Goal: Task Accomplishment & Management: Use online tool/utility

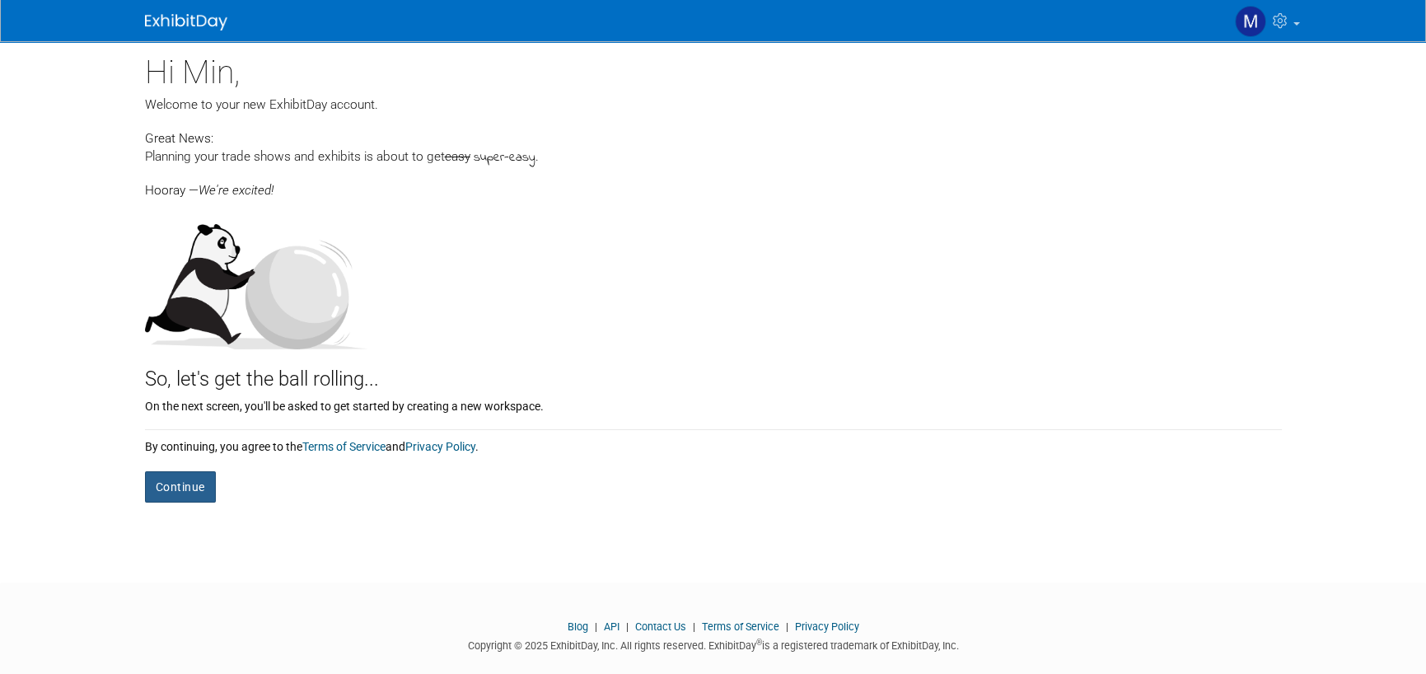
click at [182, 490] on button "Continue" at bounding box center [180, 486] width 71 height 31
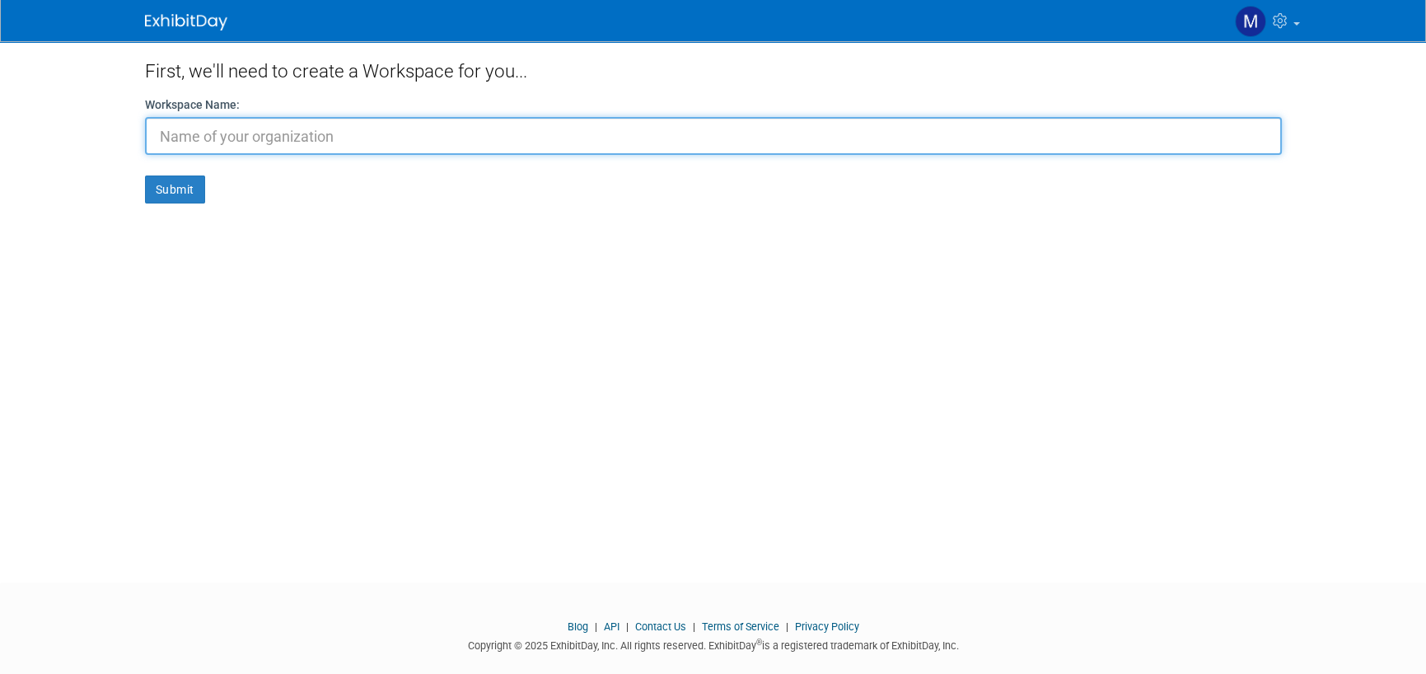
click at [442, 143] on input "text" at bounding box center [713, 136] width 1137 height 38
type input "ATE"
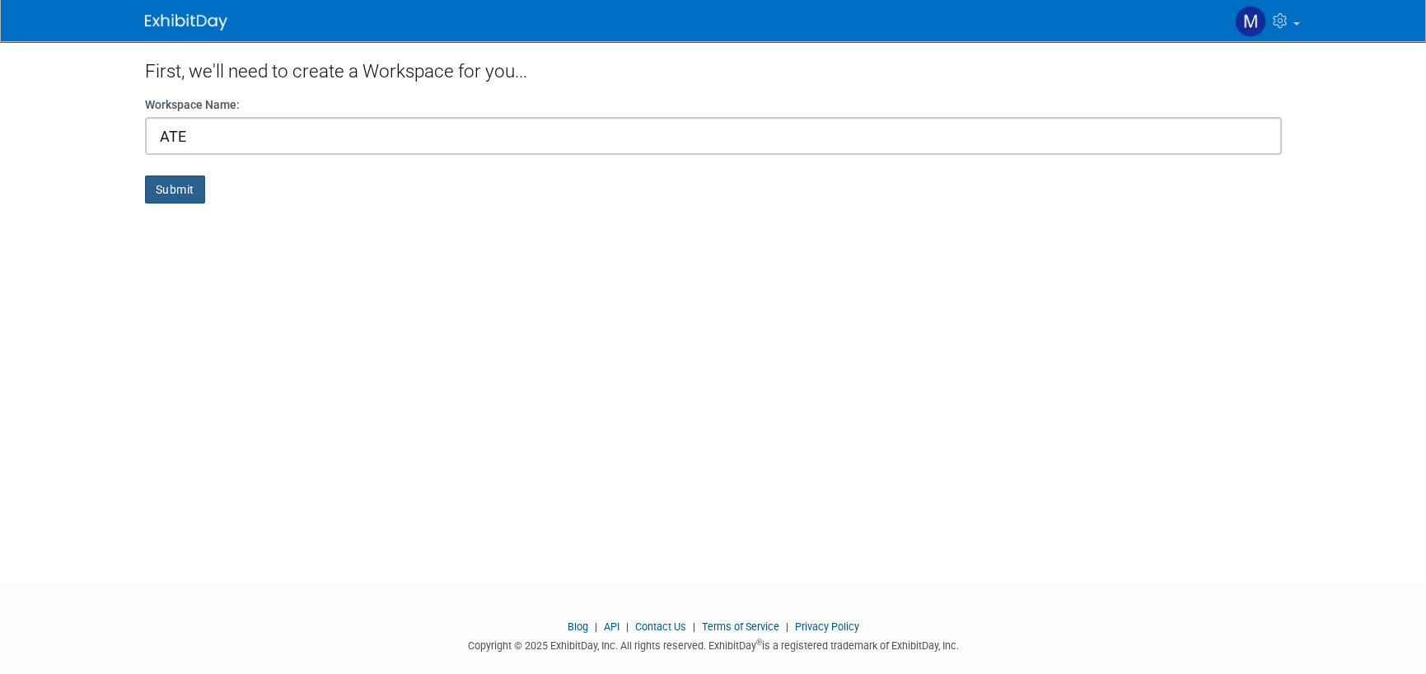
click at [172, 194] on button "Submit" at bounding box center [175, 190] width 60 height 28
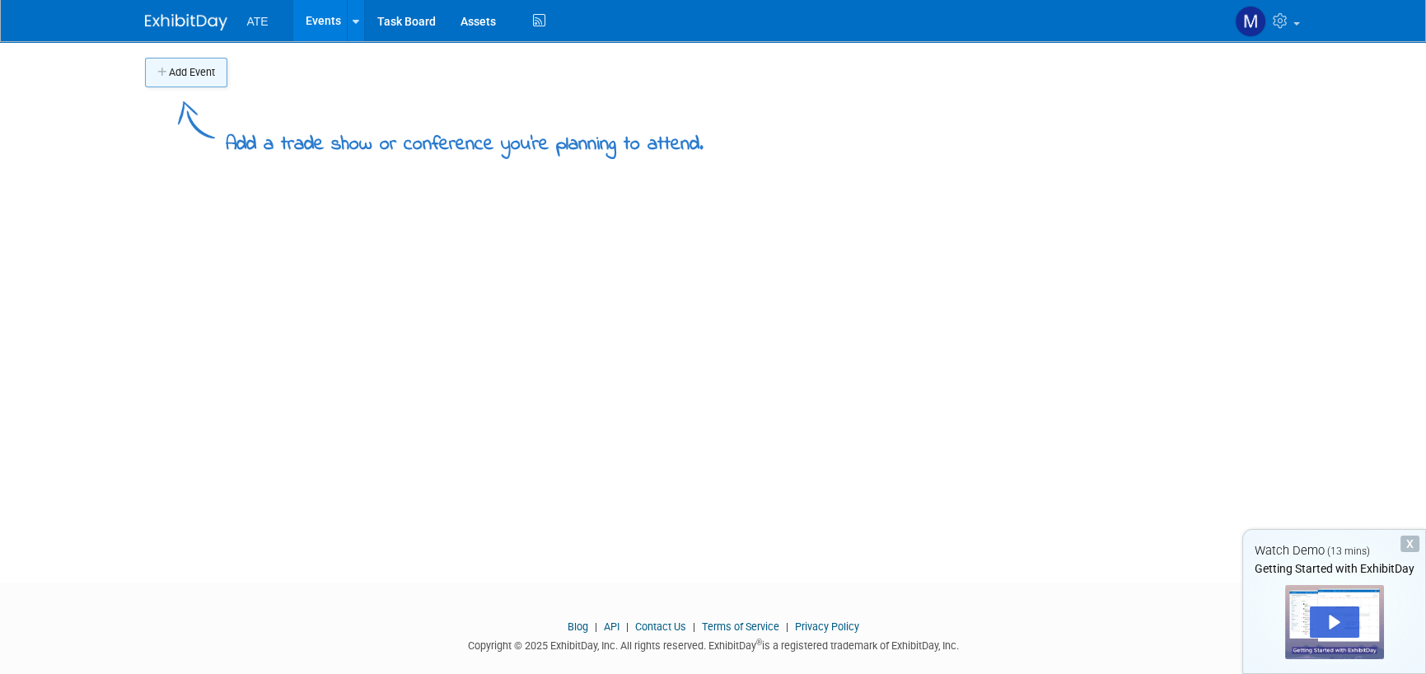
click at [199, 73] on button "Add Event" at bounding box center [186, 73] width 82 height 30
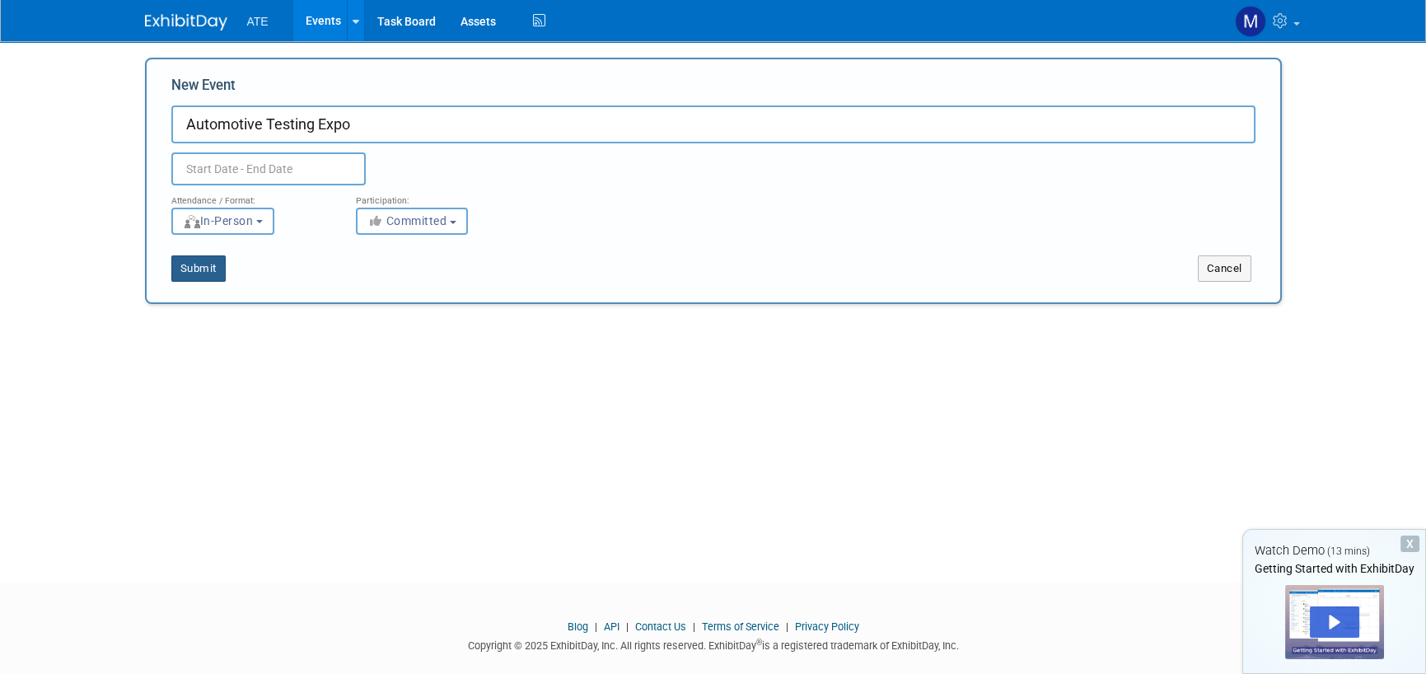
type input "Automotive Testing Expo"
click at [215, 273] on button "Submit" at bounding box center [198, 268] width 54 height 26
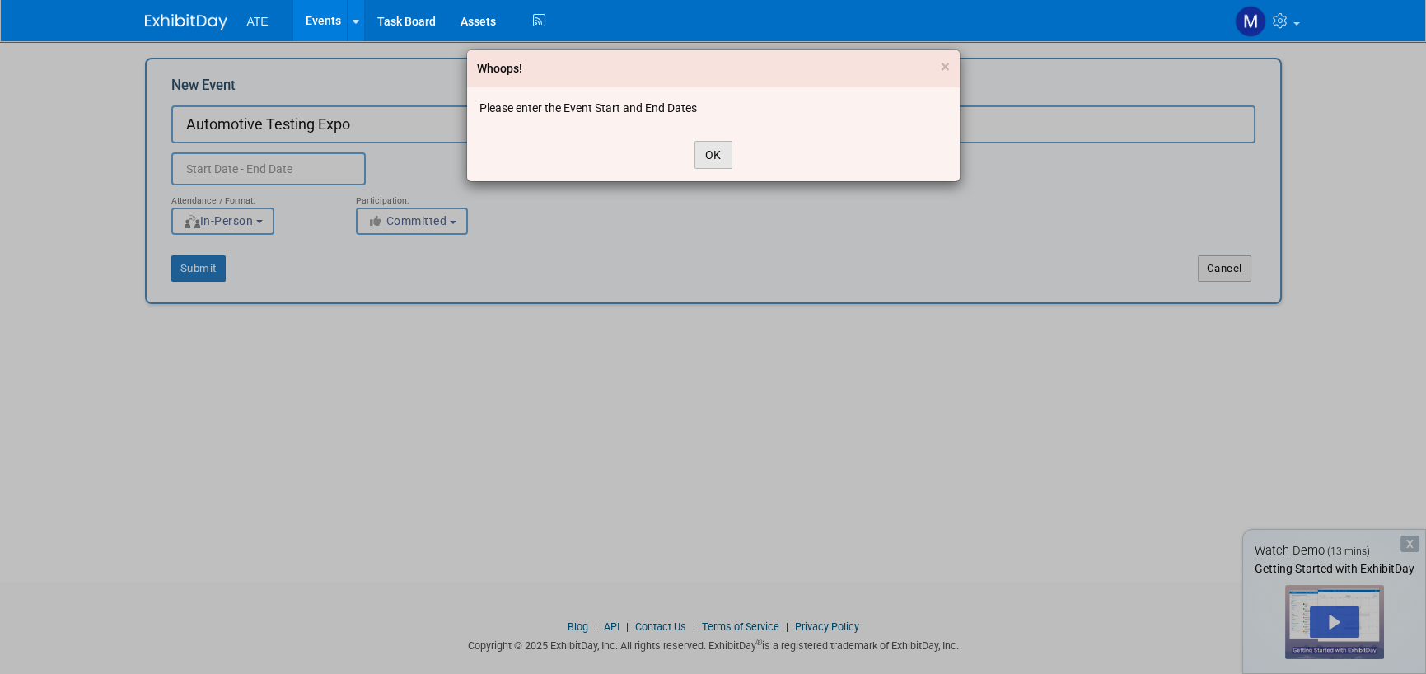
click at [695, 156] on button "OK" at bounding box center [714, 155] width 38 height 28
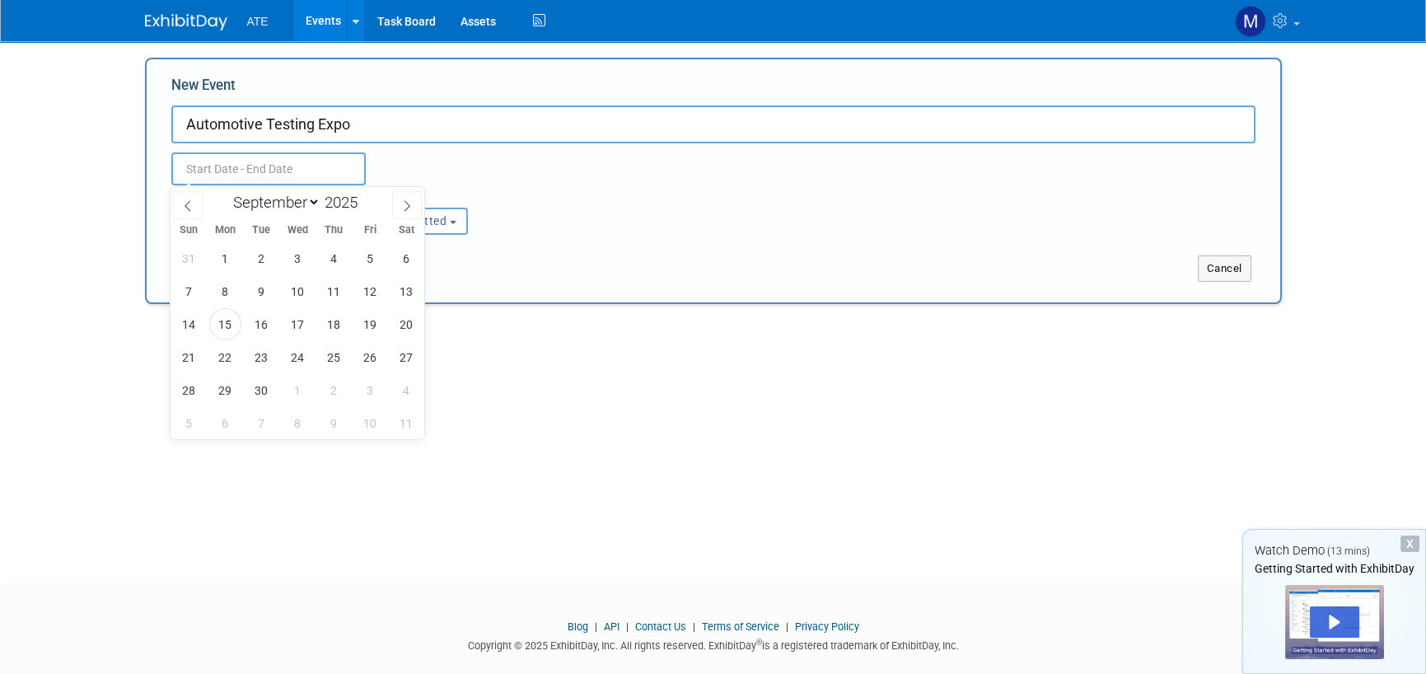
click at [289, 169] on input "text" at bounding box center [268, 168] width 194 height 33
click at [405, 207] on icon at bounding box center [407, 206] width 12 height 12
select select "9"
click at [255, 355] on span "21" at bounding box center [262, 357] width 32 height 32
click at [334, 361] on span "23" at bounding box center [334, 357] width 32 height 32
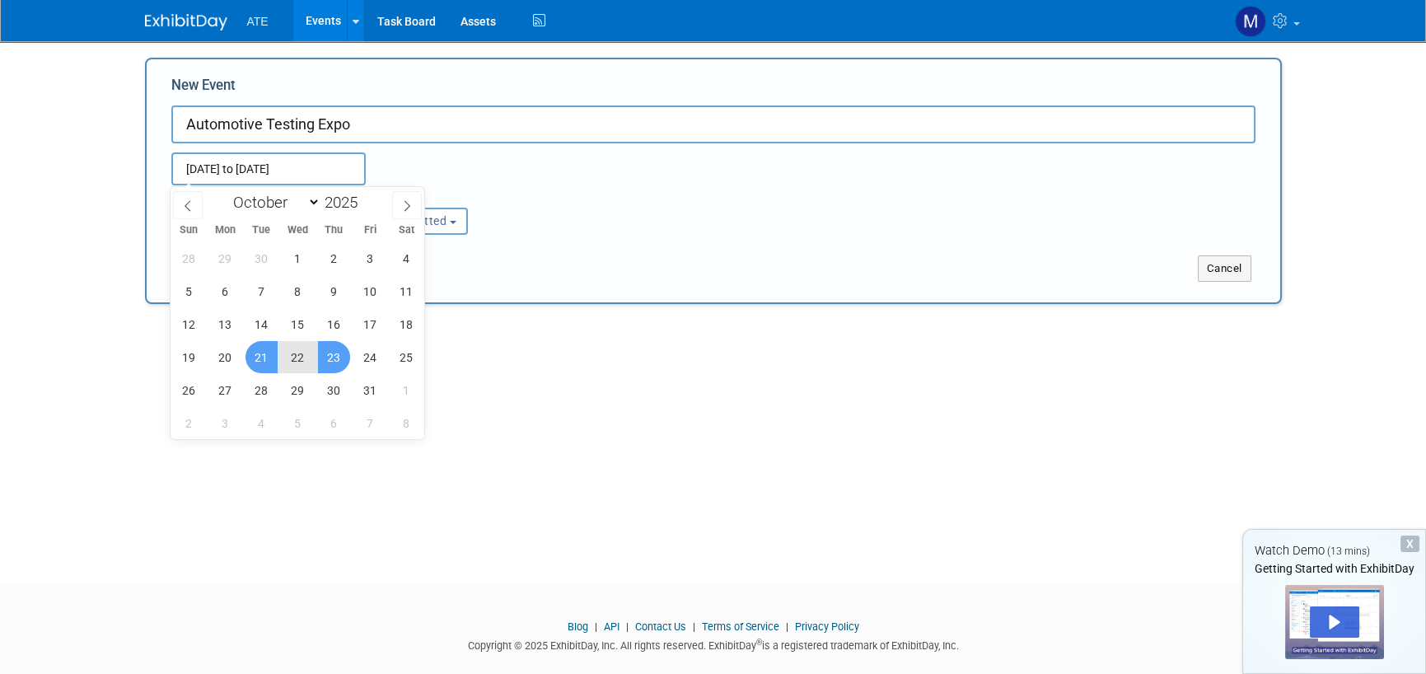
type input "Oct 21, 2025 to Oct 23, 2025"
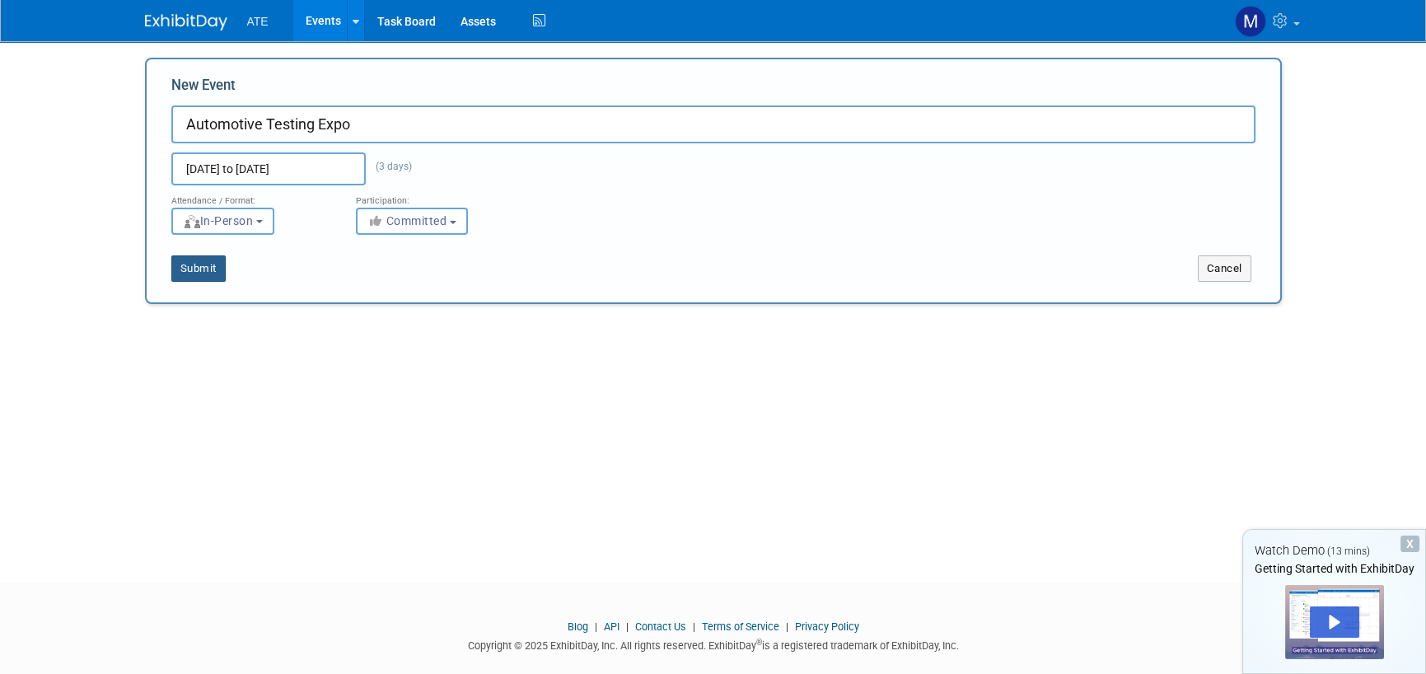
click at [215, 265] on button "Submit" at bounding box center [198, 268] width 54 height 26
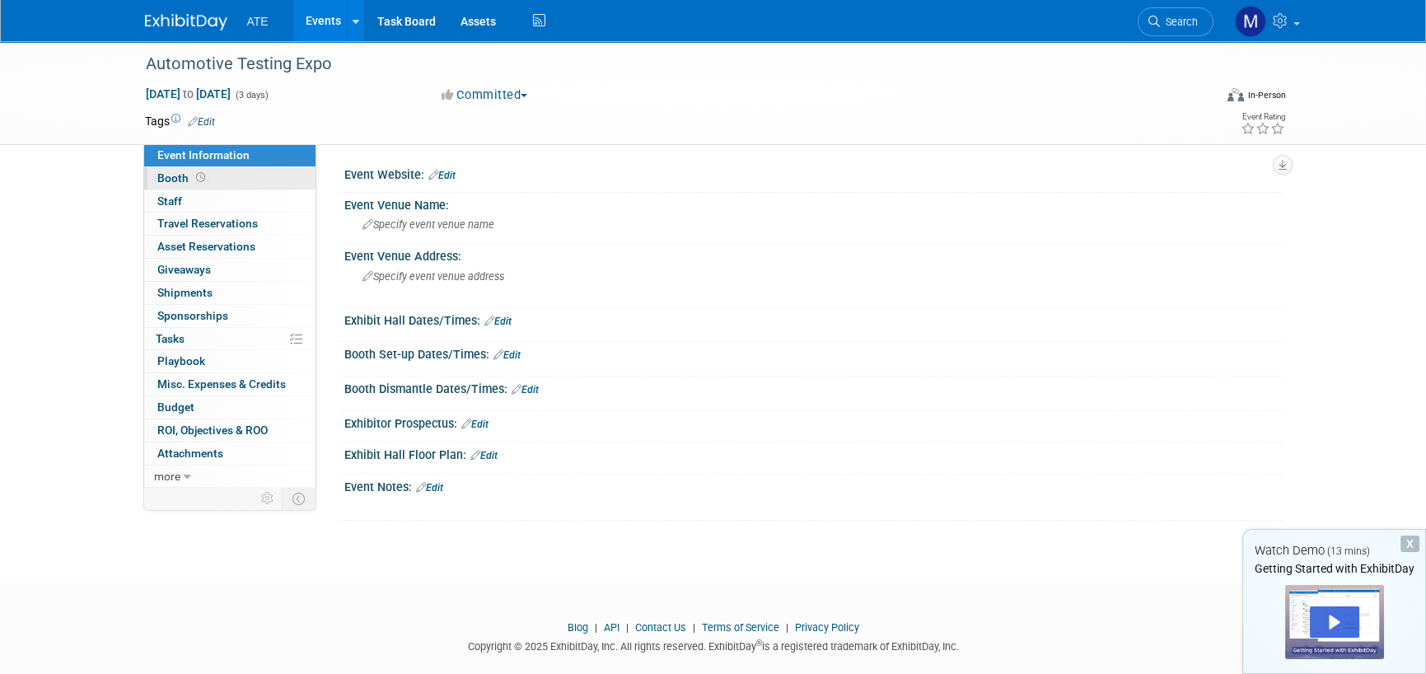
click at [165, 184] on span "Booth" at bounding box center [182, 177] width 51 height 13
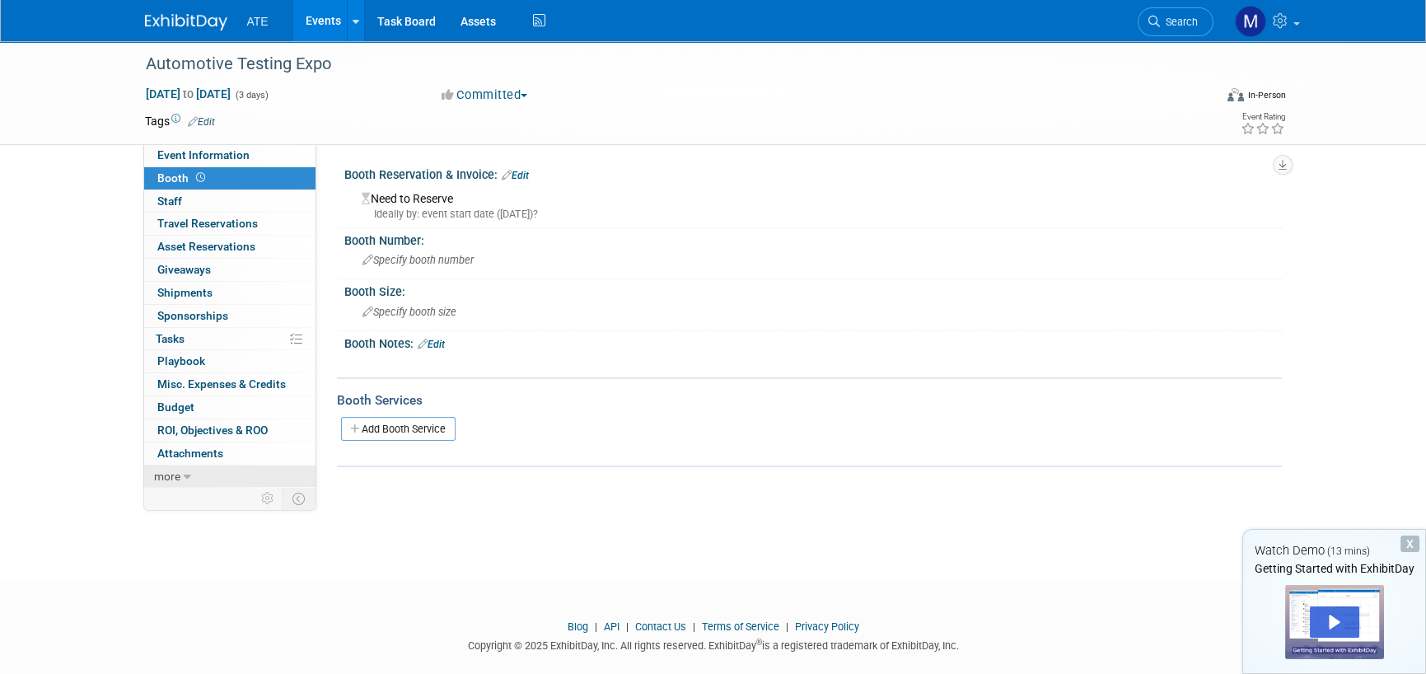
click at [172, 478] on span "more" at bounding box center [167, 476] width 26 height 13
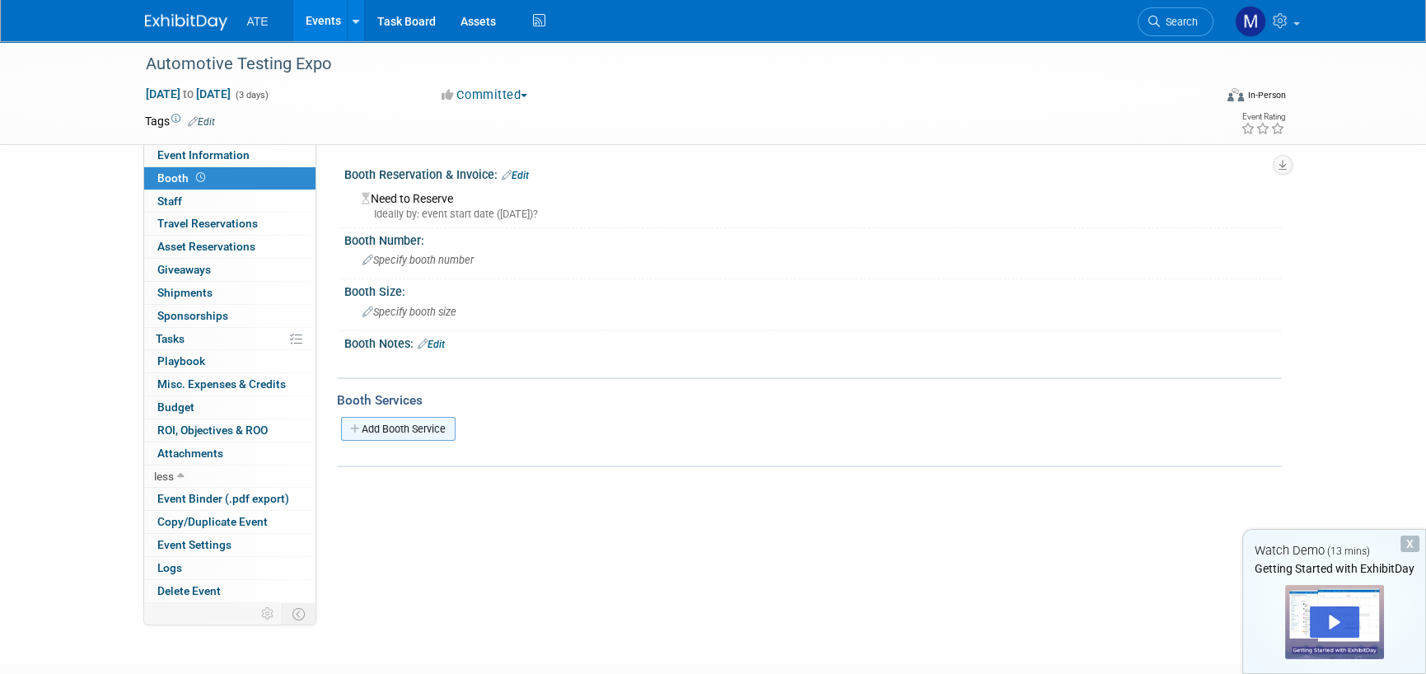
click at [411, 422] on link "Add Booth Service" at bounding box center [398, 429] width 115 height 24
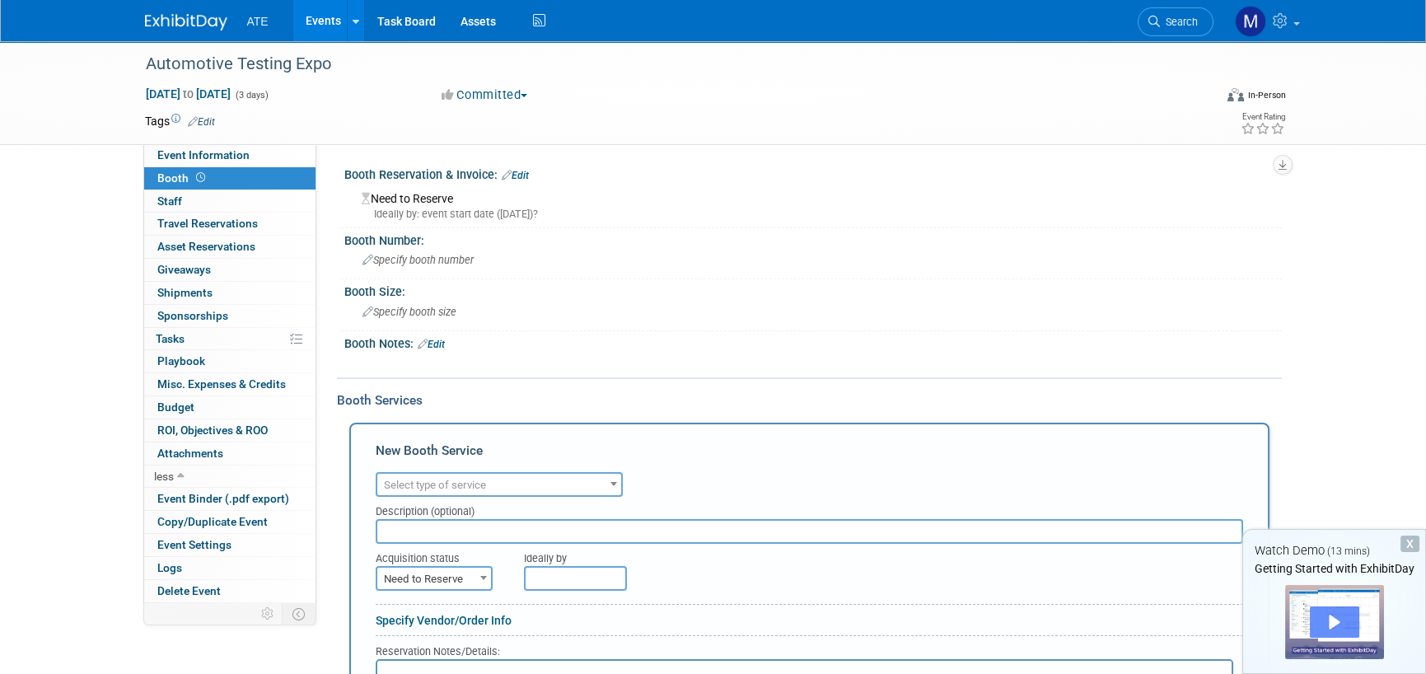
click at [1343, 620] on div "Play" at bounding box center [1334, 621] width 49 height 31
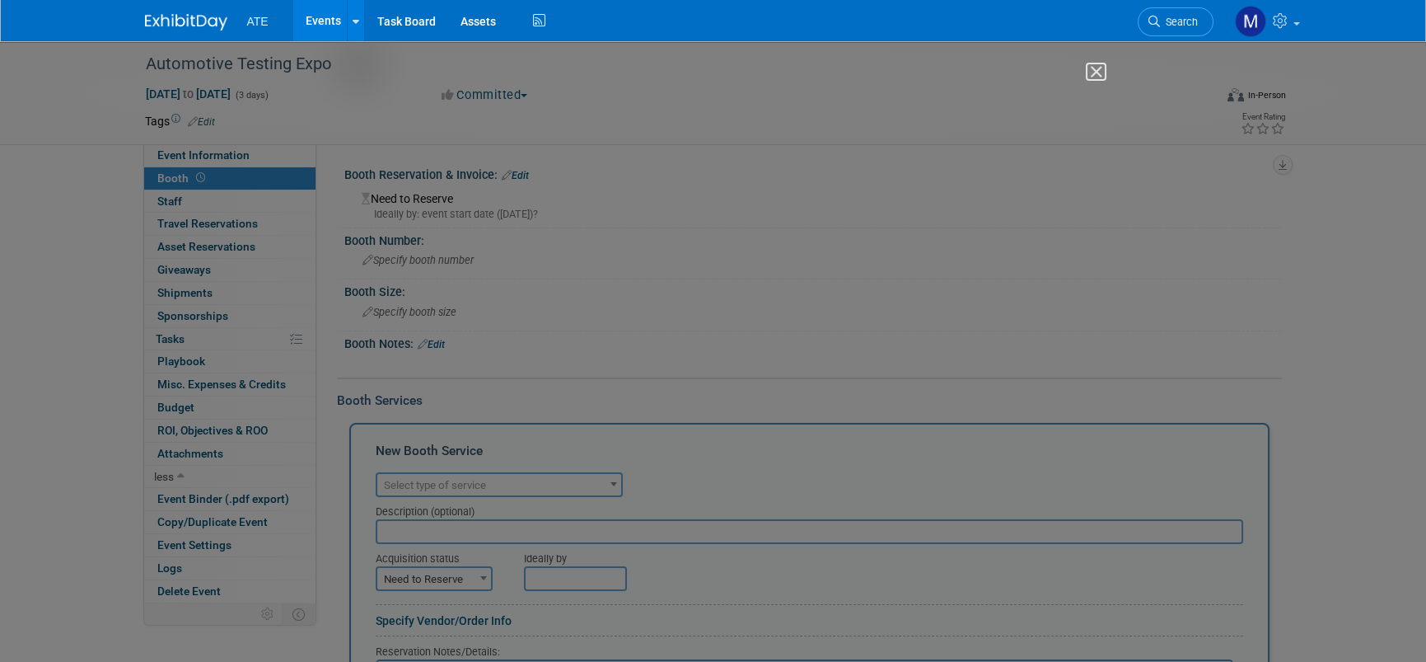
click at [1099, 69] on img "Close" at bounding box center [1089, 79] width 28 height 28
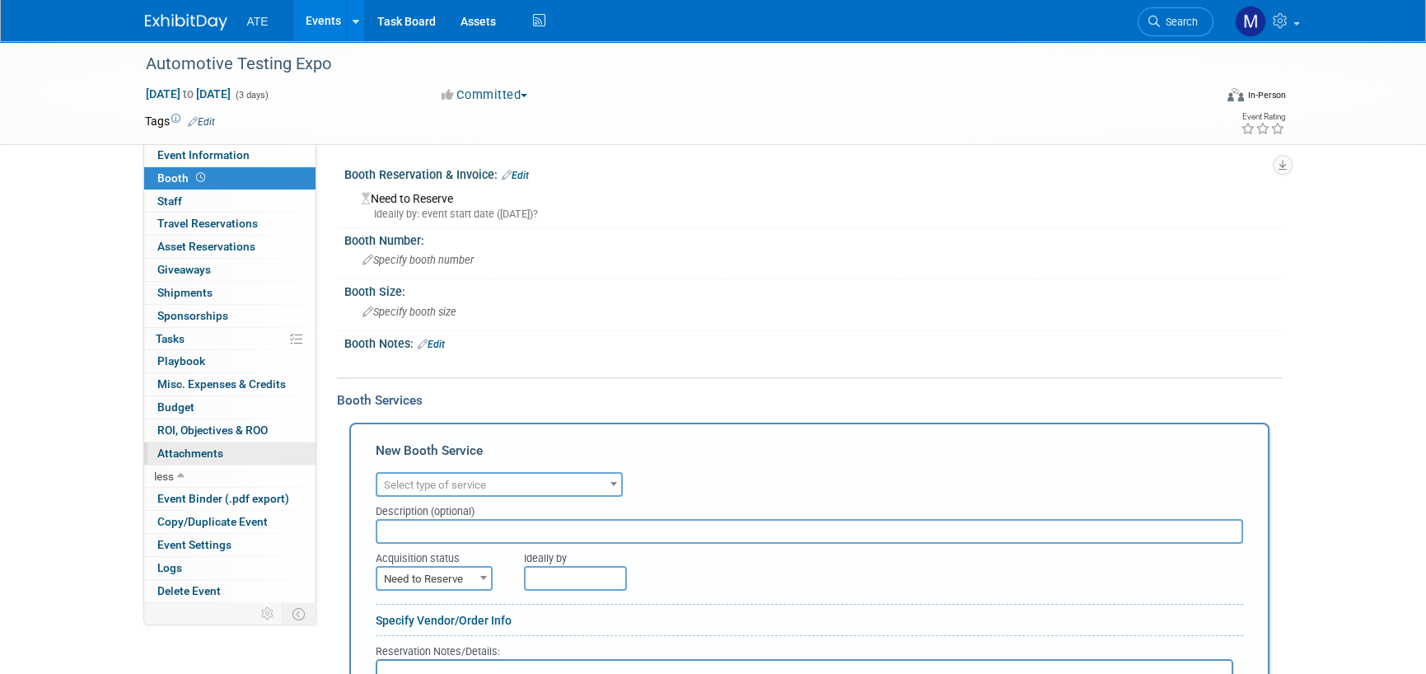
click at [194, 456] on span "Attachments 0" at bounding box center [190, 453] width 66 height 13
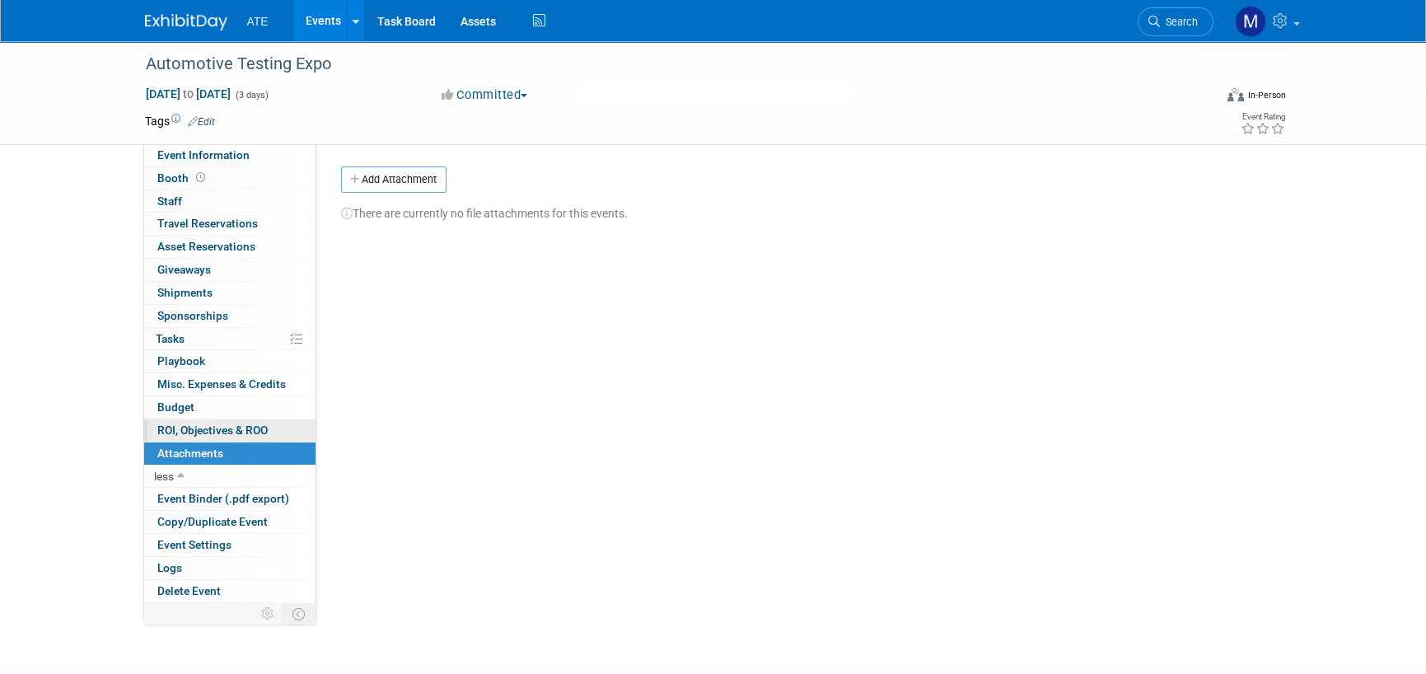
click at [205, 435] on span "ROI, Objectives & ROO 0" at bounding box center [212, 430] width 110 height 13
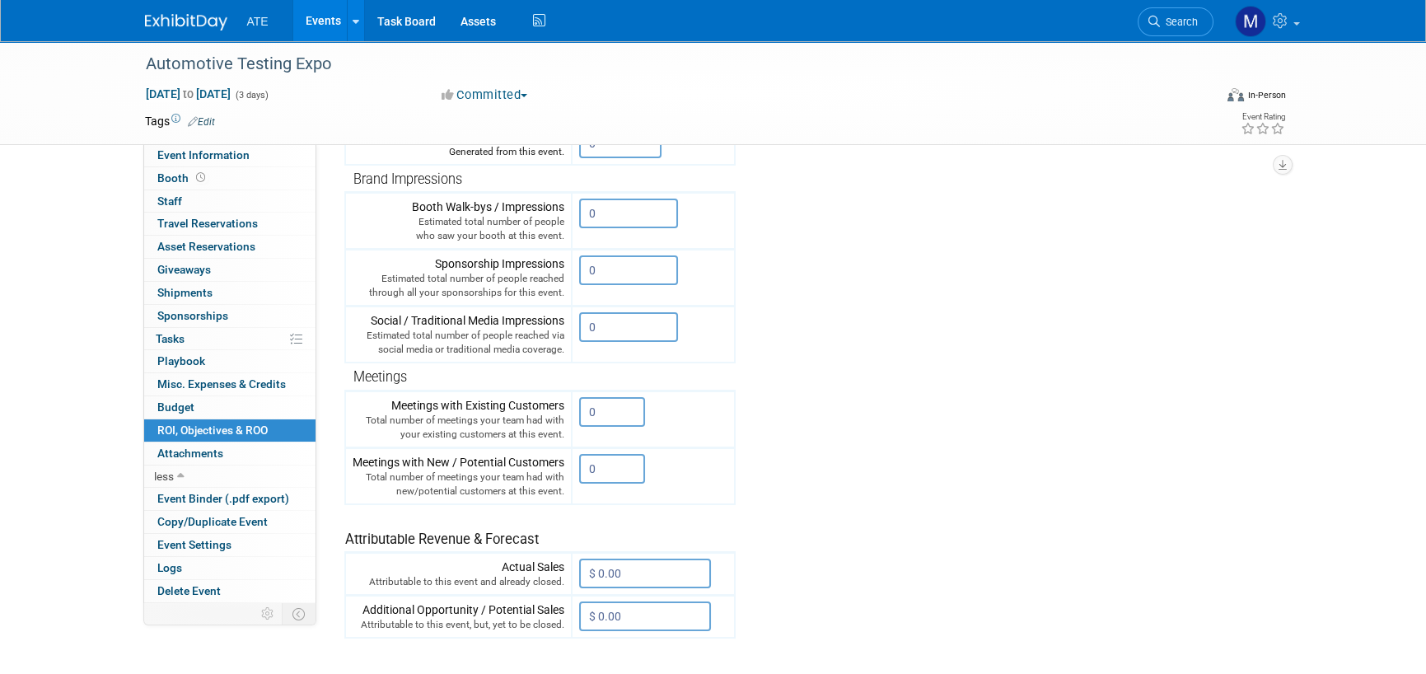
scroll to position [330, 0]
click at [243, 373] on link "0 Misc. Expenses & Credits 0" at bounding box center [229, 384] width 171 height 22
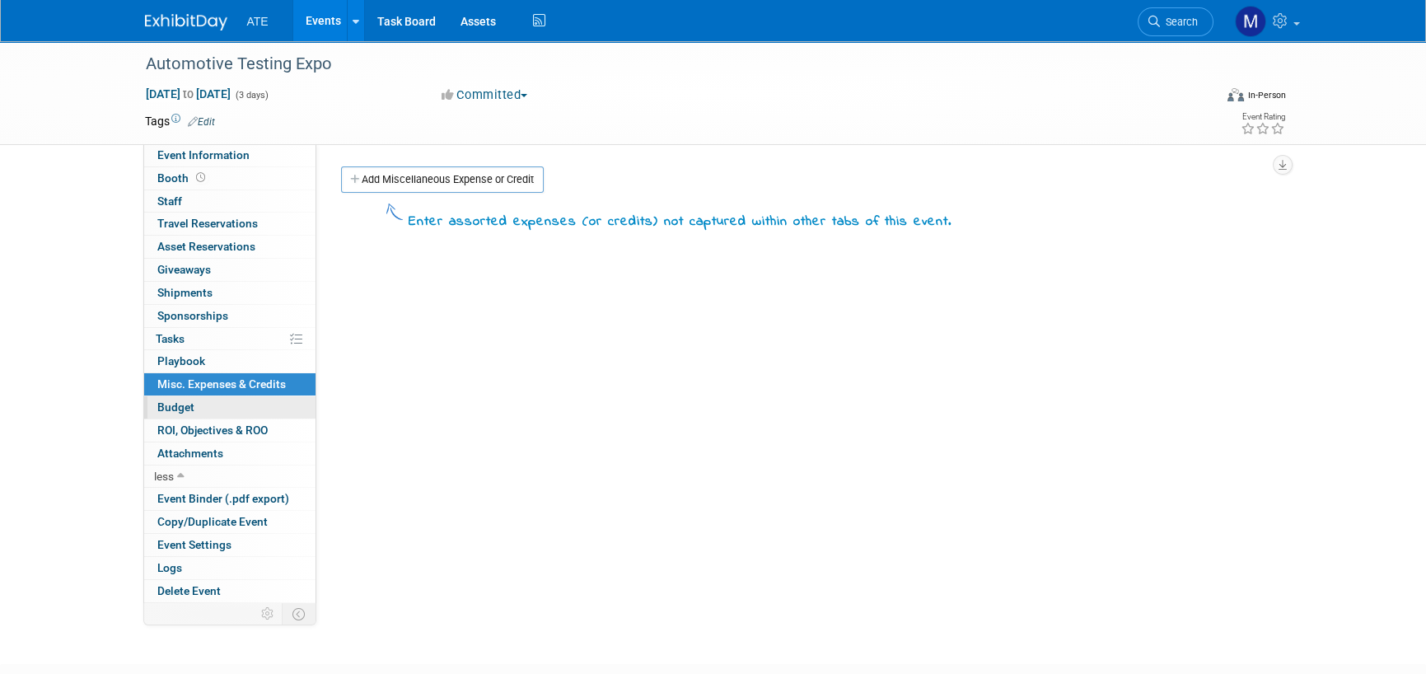
click at [245, 409] on link "Budget" at bounding box center [229, 407] width 171 height 22
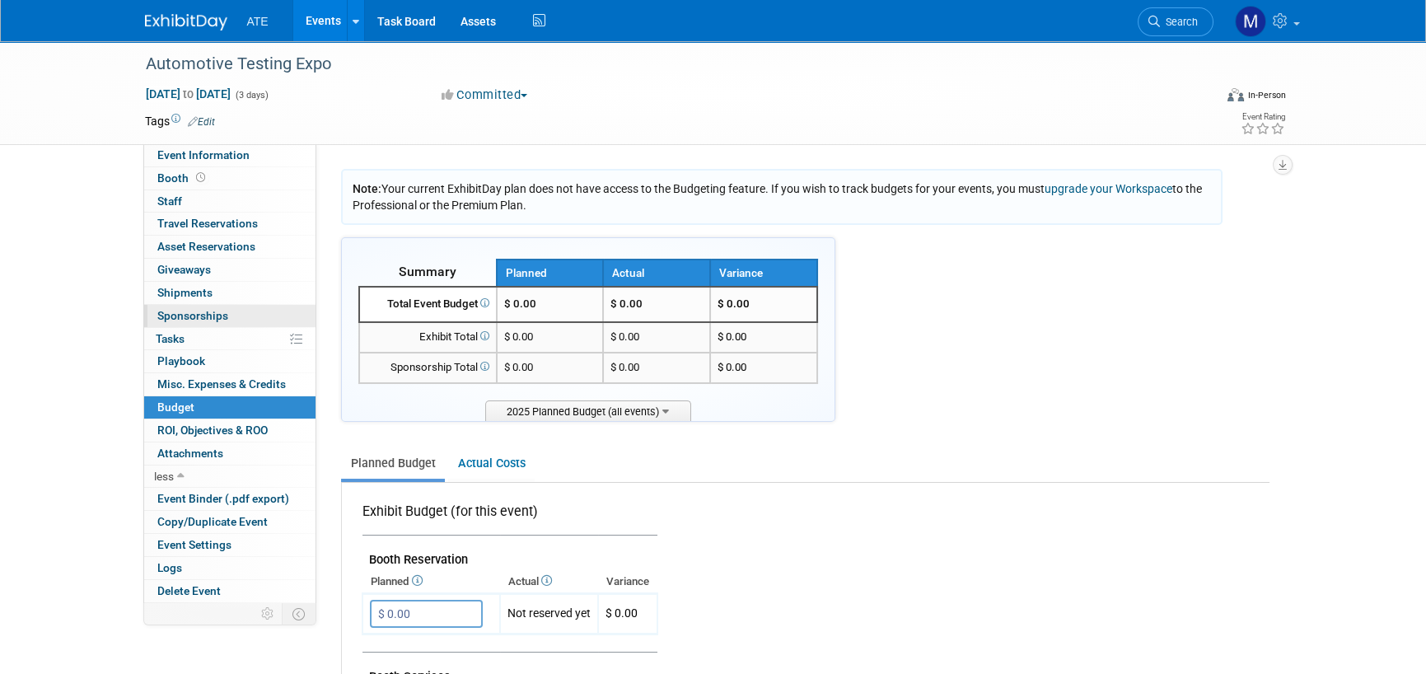
click at [234, 318] on link "0 Sponsorships 0" at bounding box center [229, 316] width 171 height 22
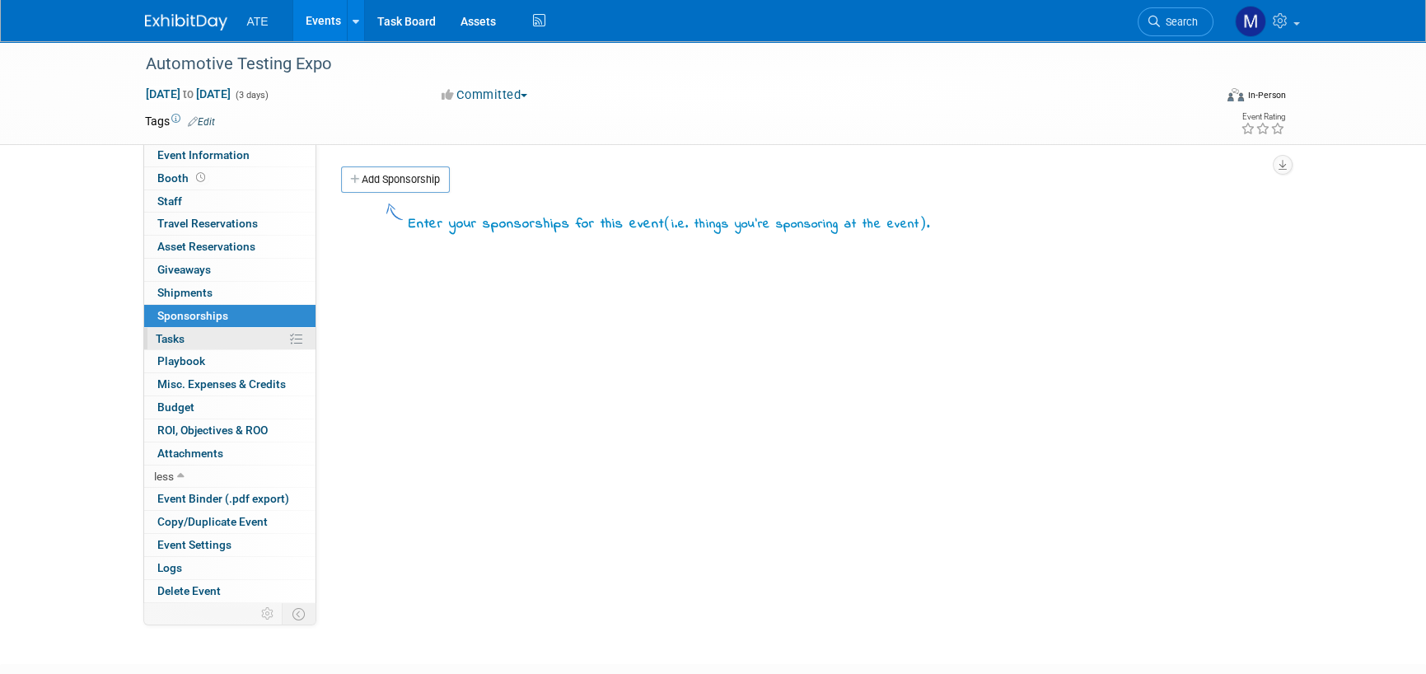
click at [235, 336] on link "0% Tasks 0%" at bounding box center [229, 339] width 171 height 22
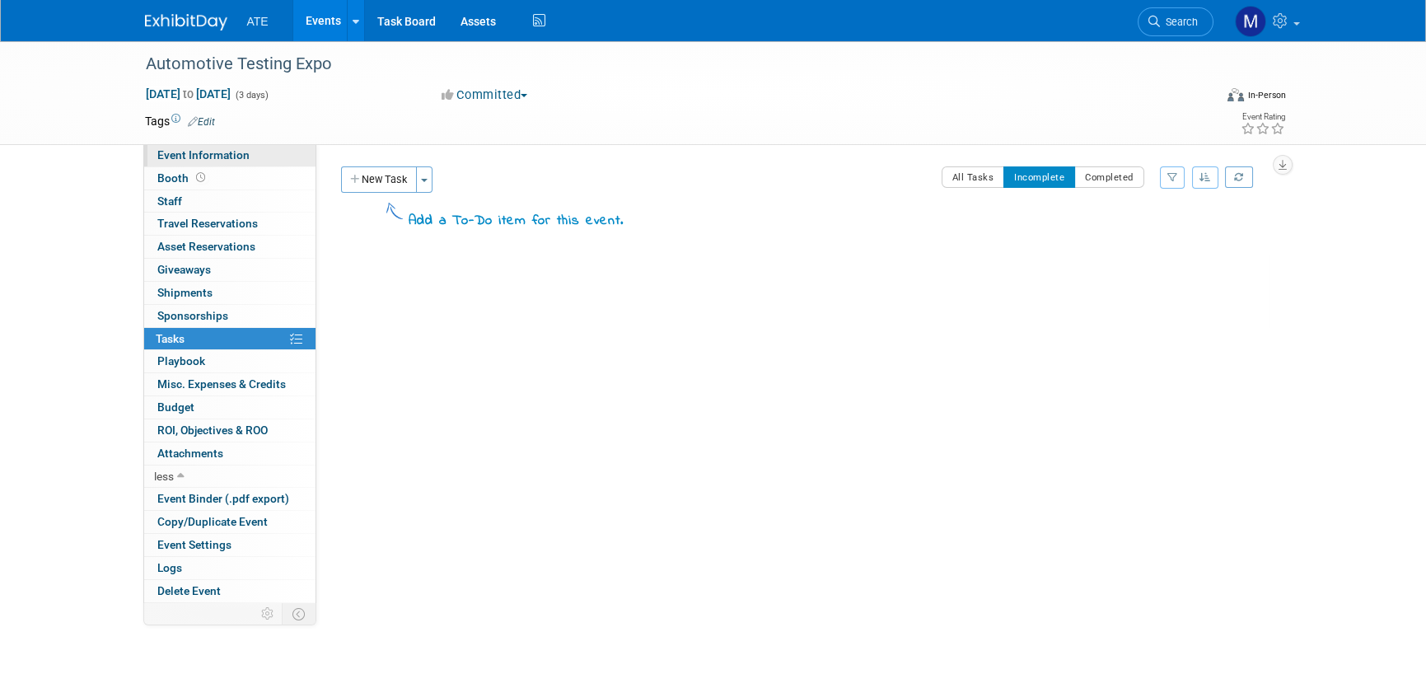
click at [195, 152] on span "Event Information" at bounding box center [203, 154] width 92 height 13
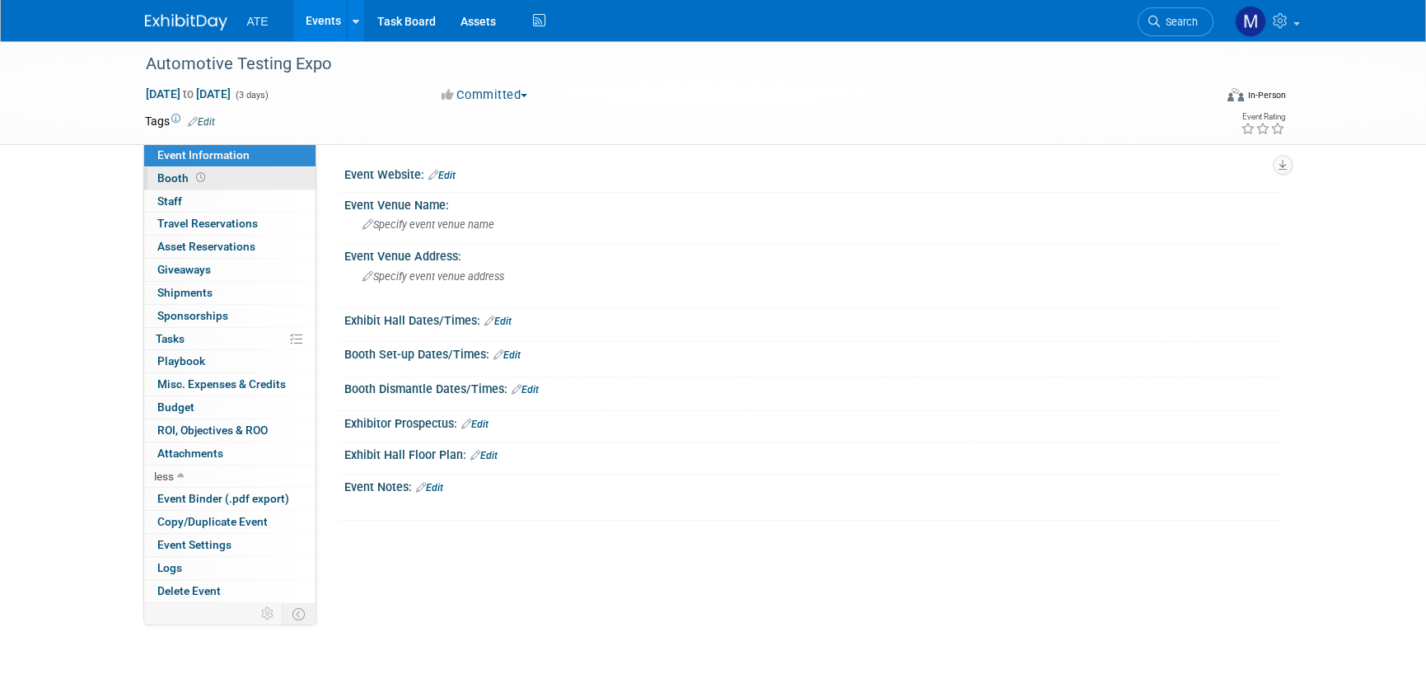
click at [162, 176] on span "Booth" at bounding box center [182, 177] width 51 height 13
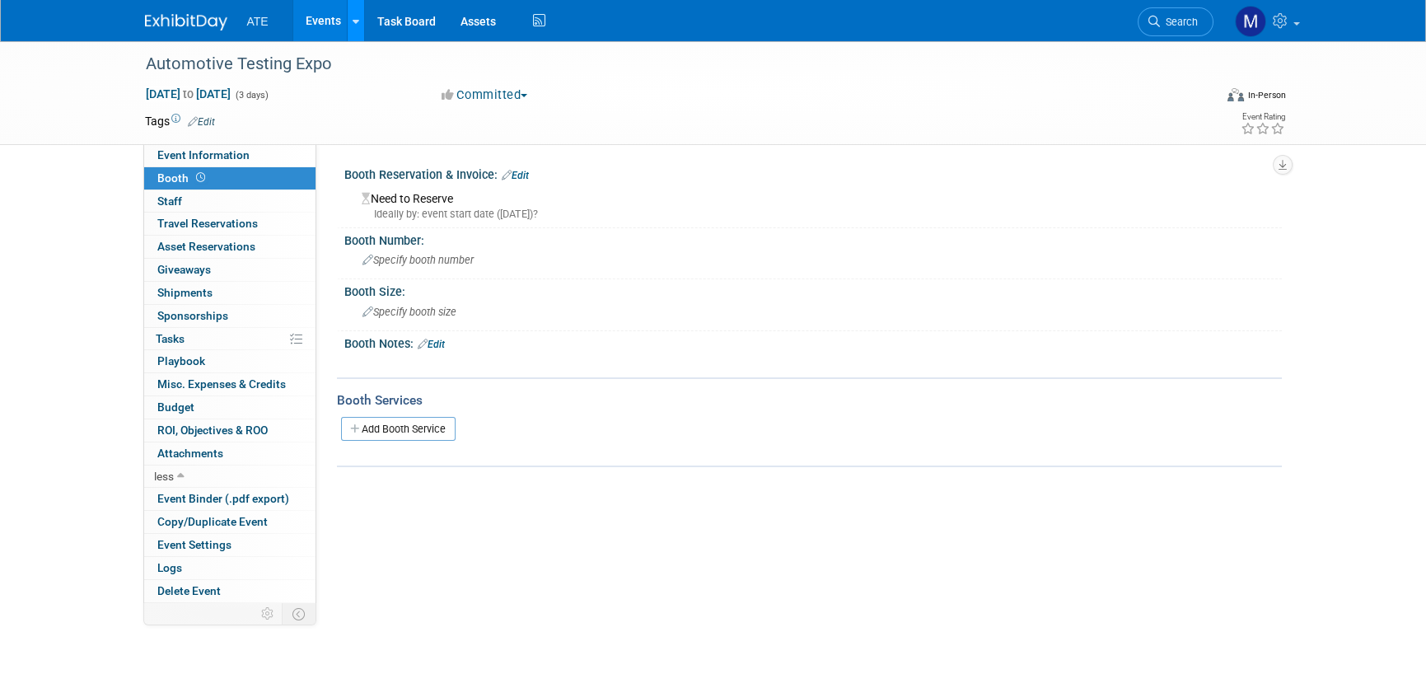
click at [353, 24] on icon at bounding box center [356, 21] width 7 height 11
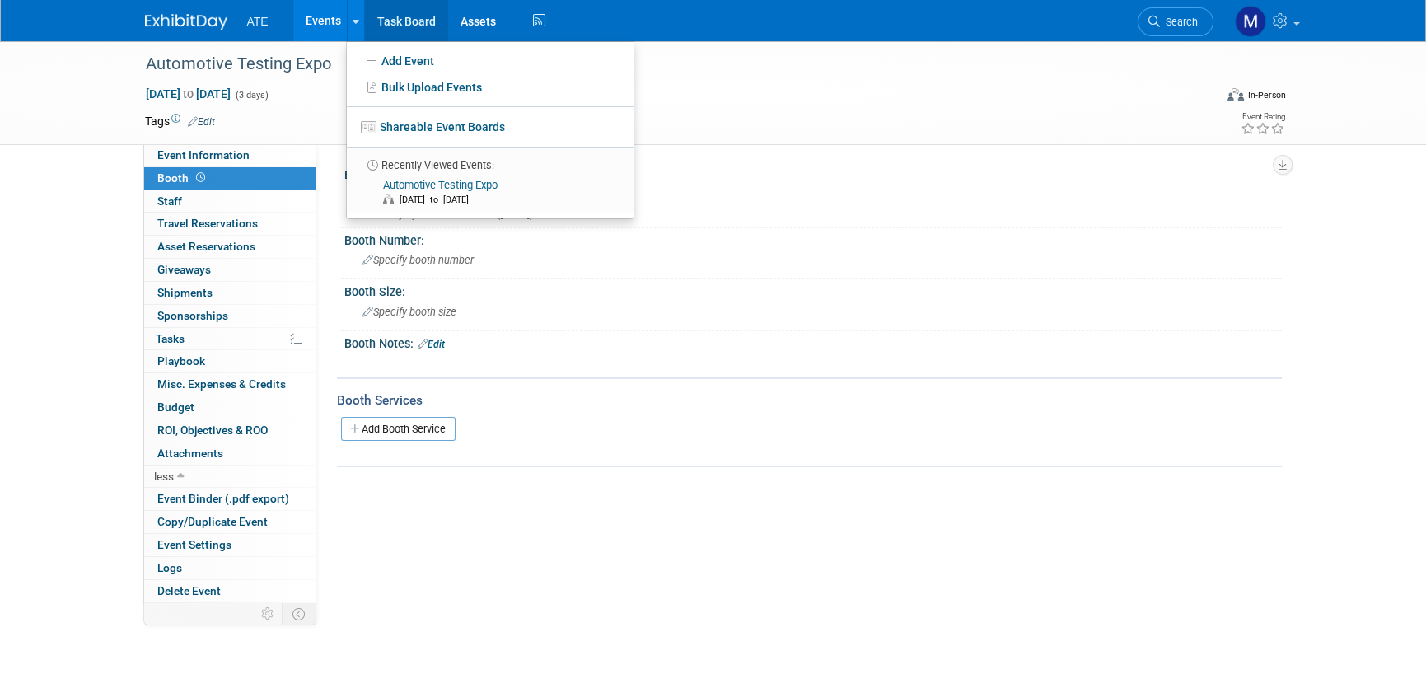
click at [402, 24] on link "Task Board" at bounding box center [406, 20] width 83 height 41
